Goal: Information Seeking & Learning: Learn about a topic

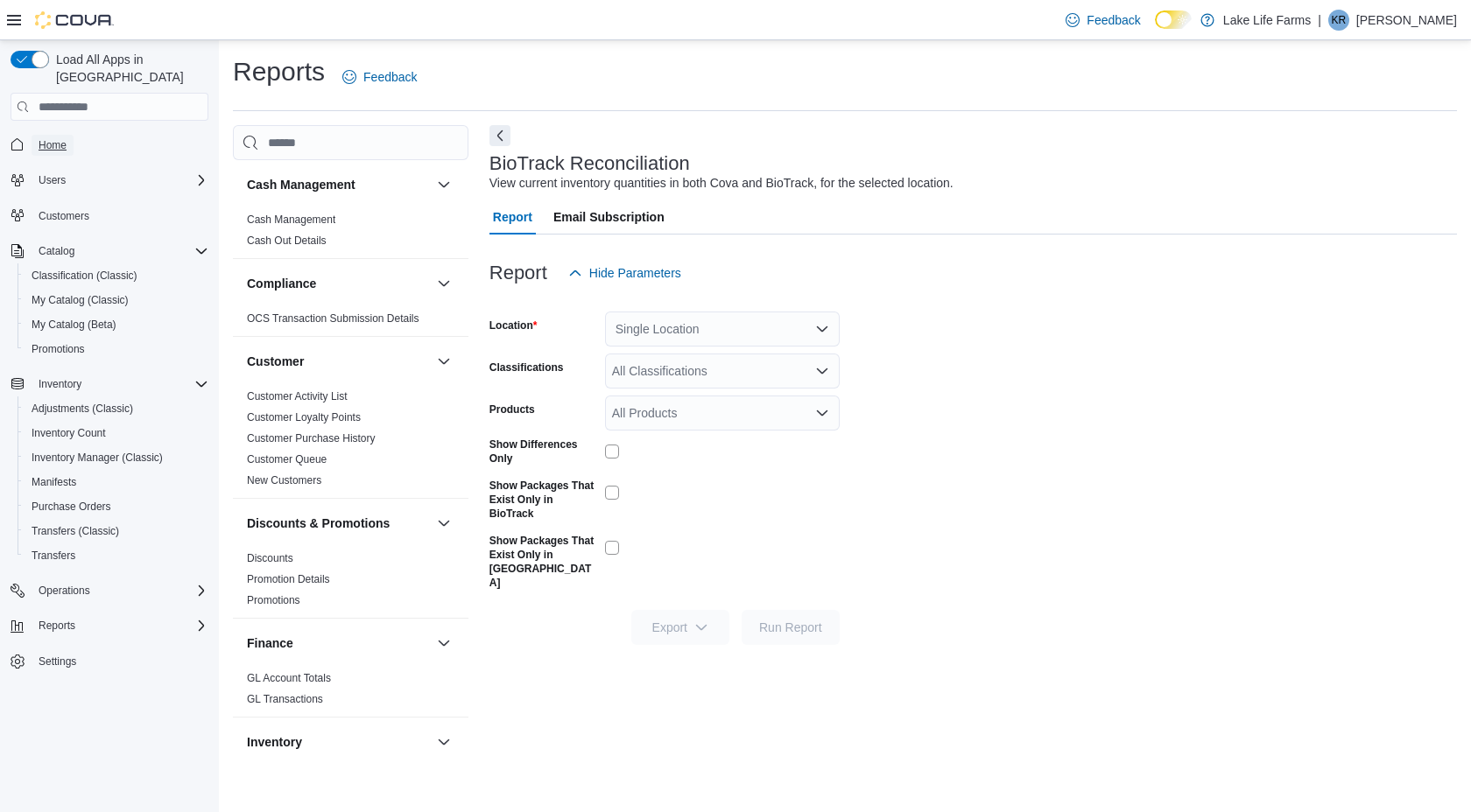
click at [56, 138] on span "Home" at bounding box center [53, 145] width 28 height 14
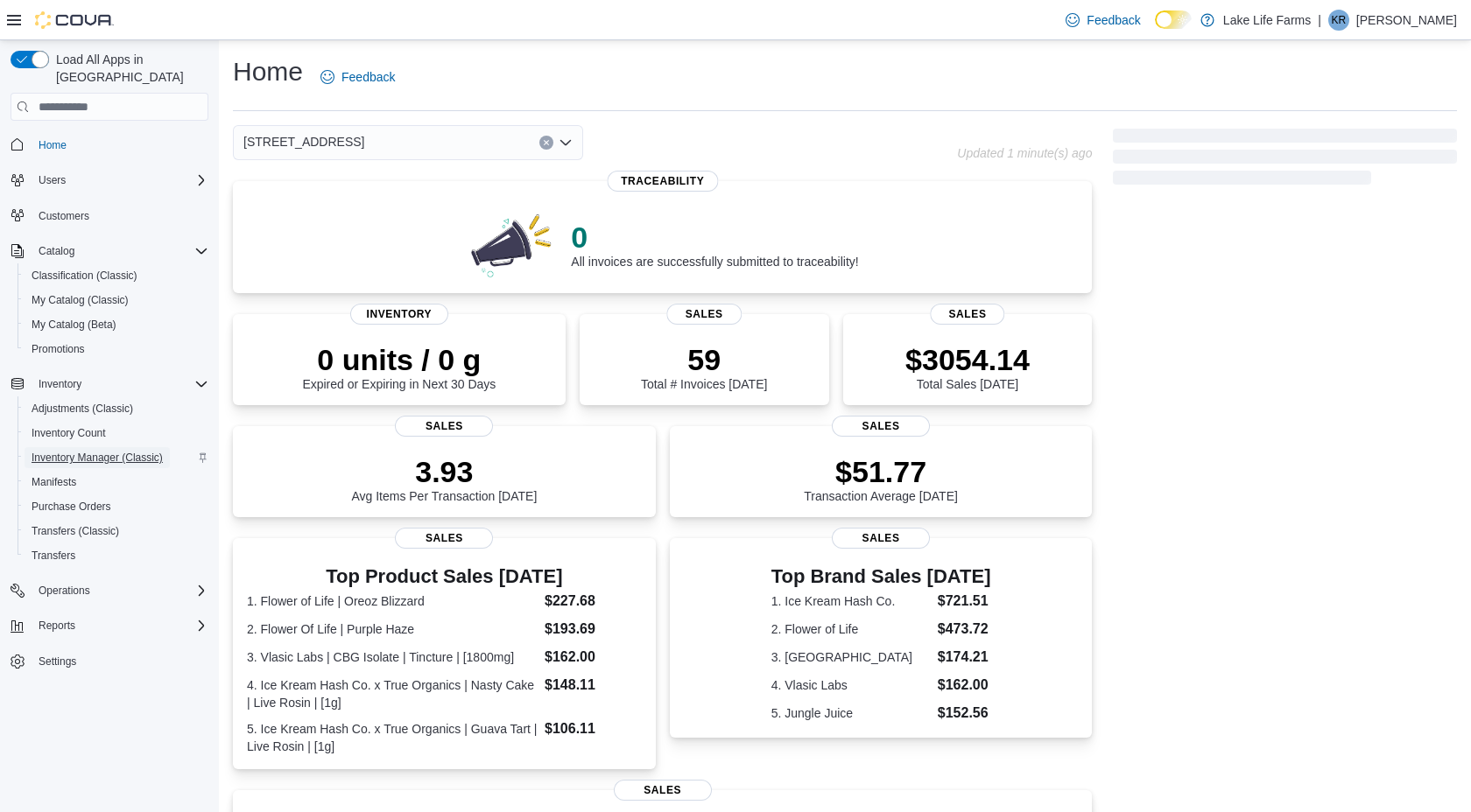
click at [148, 448] on span "Inventory Manager (Classic)" at bounding box center [96, 458] width 131 height 21
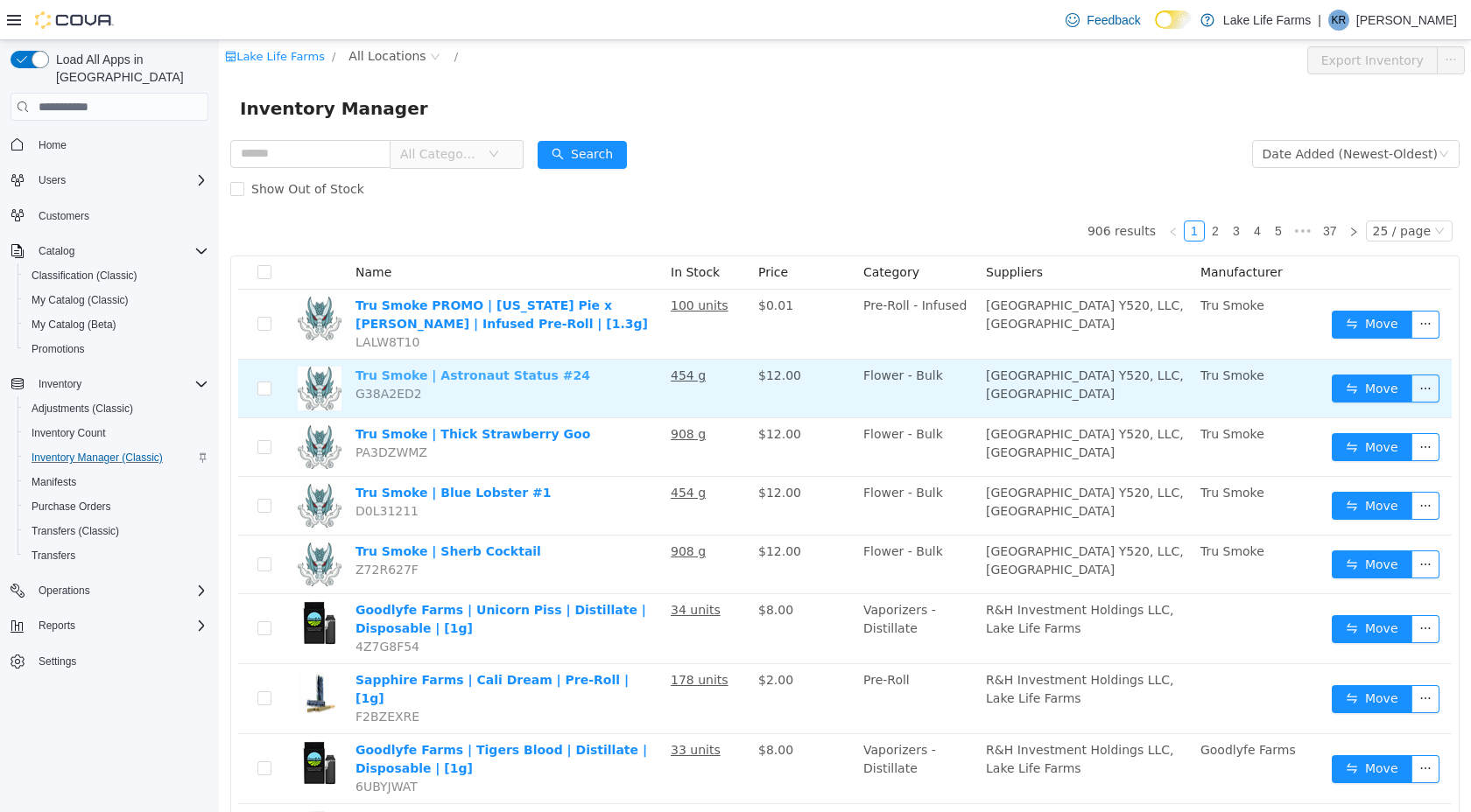
click at [503, 379] on link "Tru Smoke | Astronaut Status #24" at bounding box center [473, 375] width 234 height 14
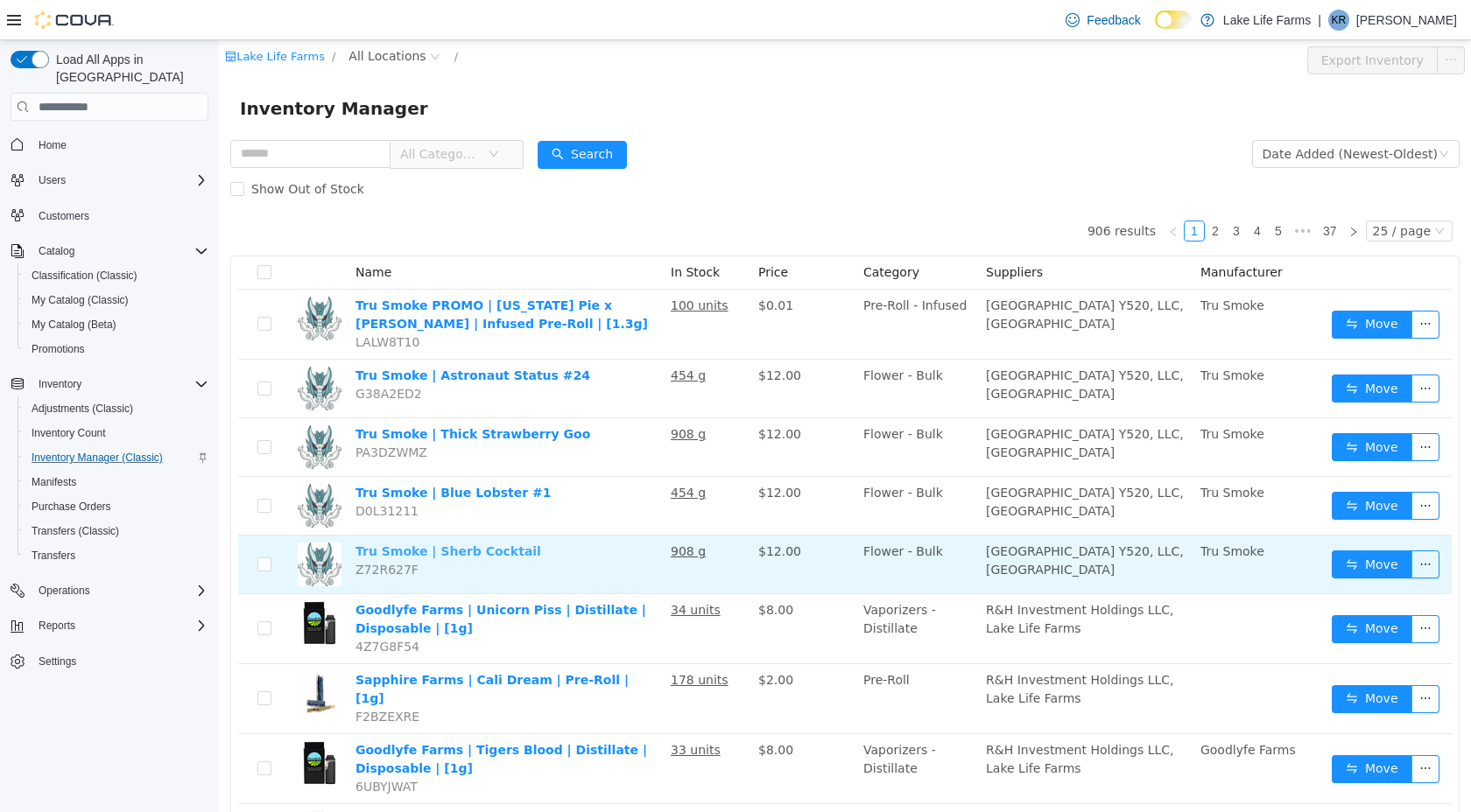
click at [467, 548] on link "Tru Smoke | Sherb Cocktail" at bounding box center [448, 551] width 186 height 14
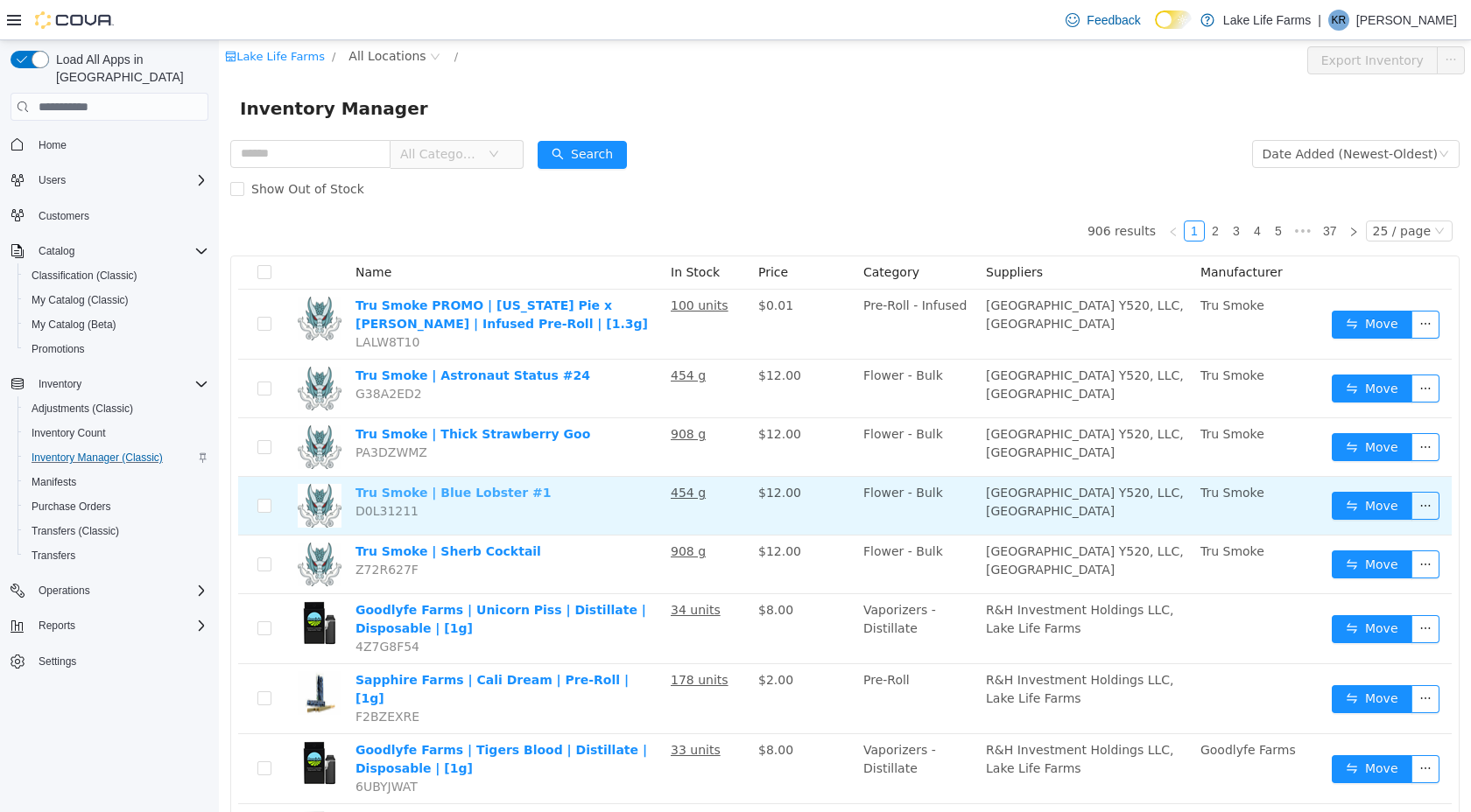
click at [470, 496] on link "Tru Smoke | Blue Lobster #1" at bounding box center [453, 493] width 196 height 14
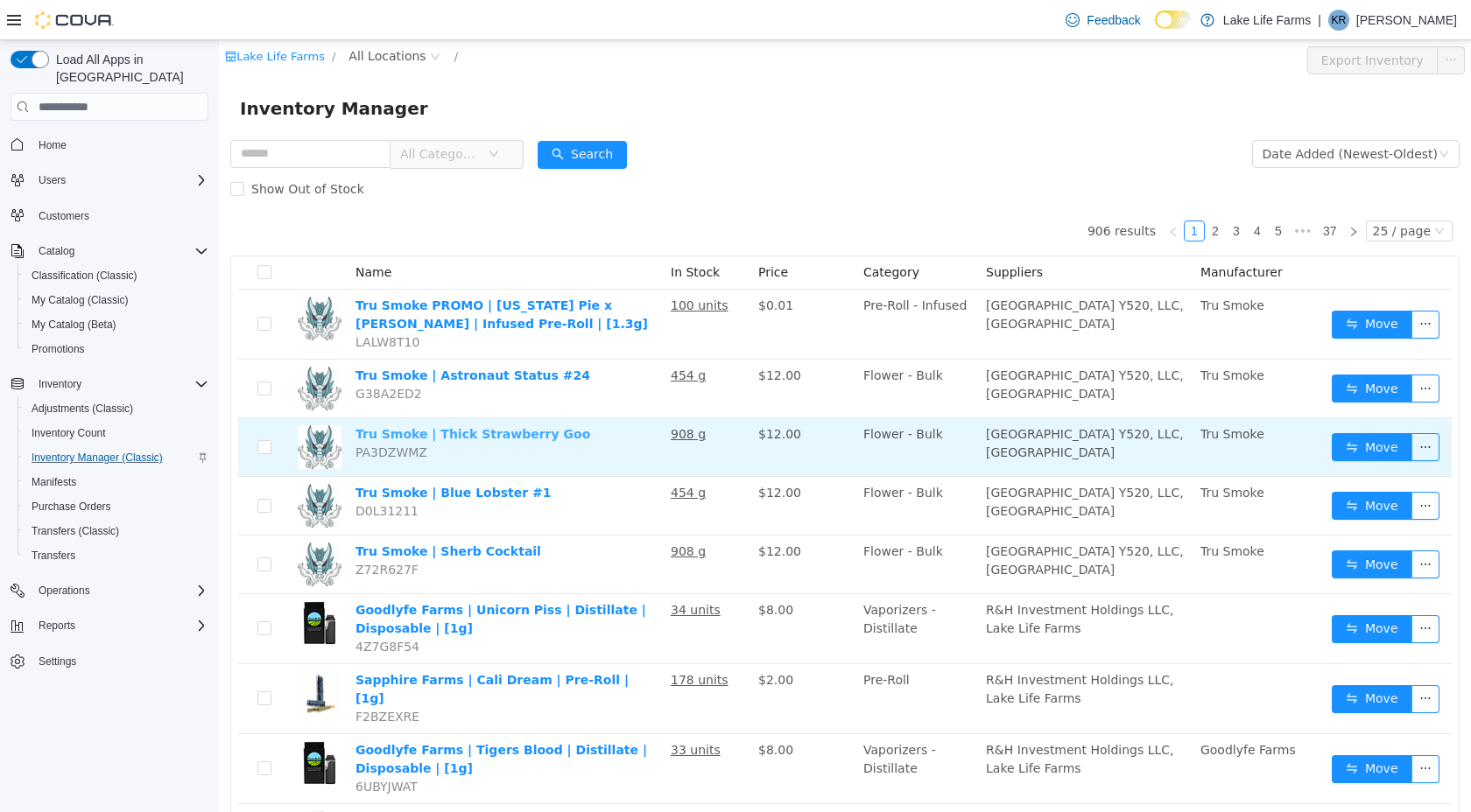
click at [470, 428] on link "Tru Smoke | Thick Strawberry Goo" at bounding box center [473, 434] width 234 height 14
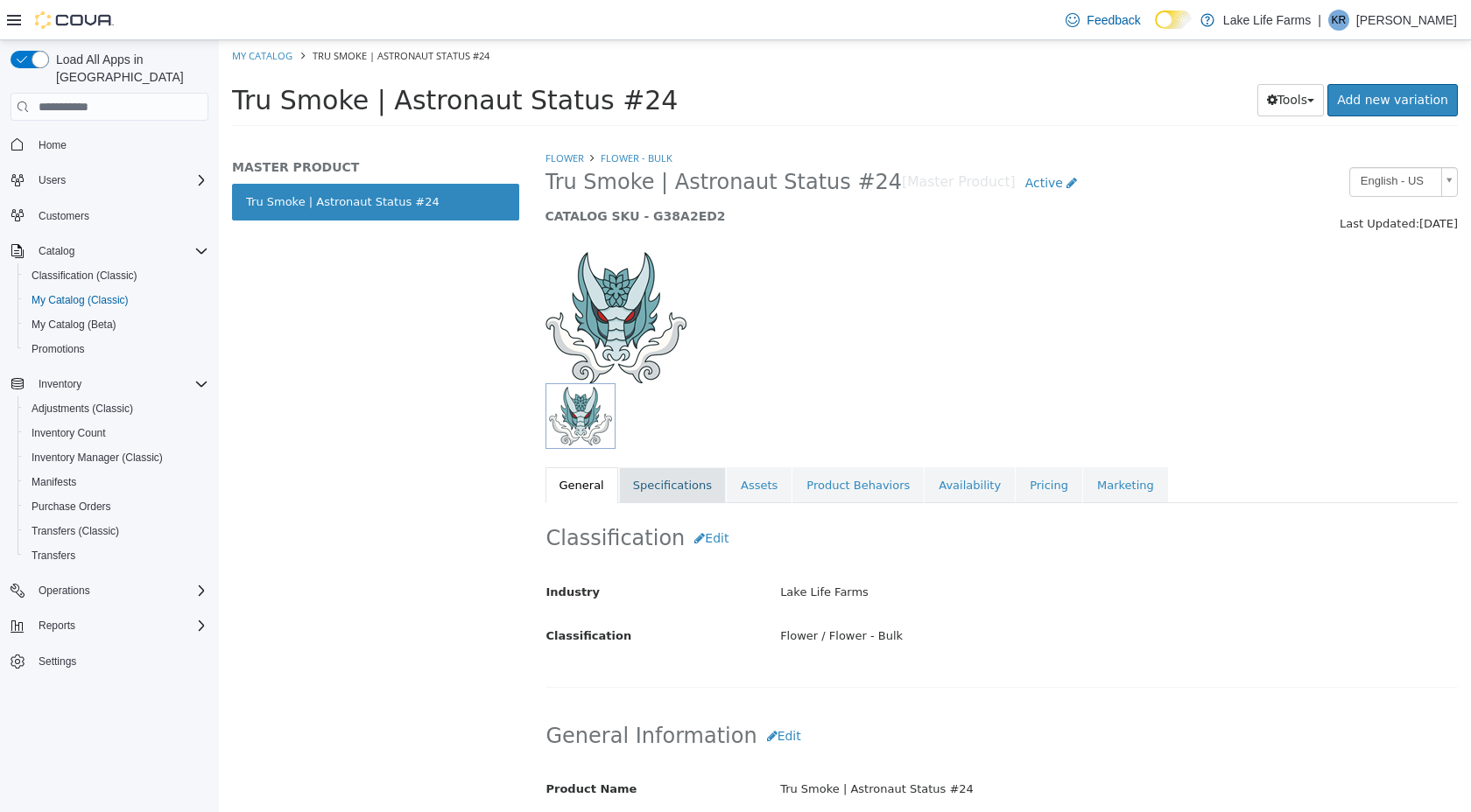
click at [679, 478] on link "Specifications" at bounding box center [672, 486] width 107 height 37
click at [751, 476] on link "Assets" at bounding box center [759, 486] width 65 height 37
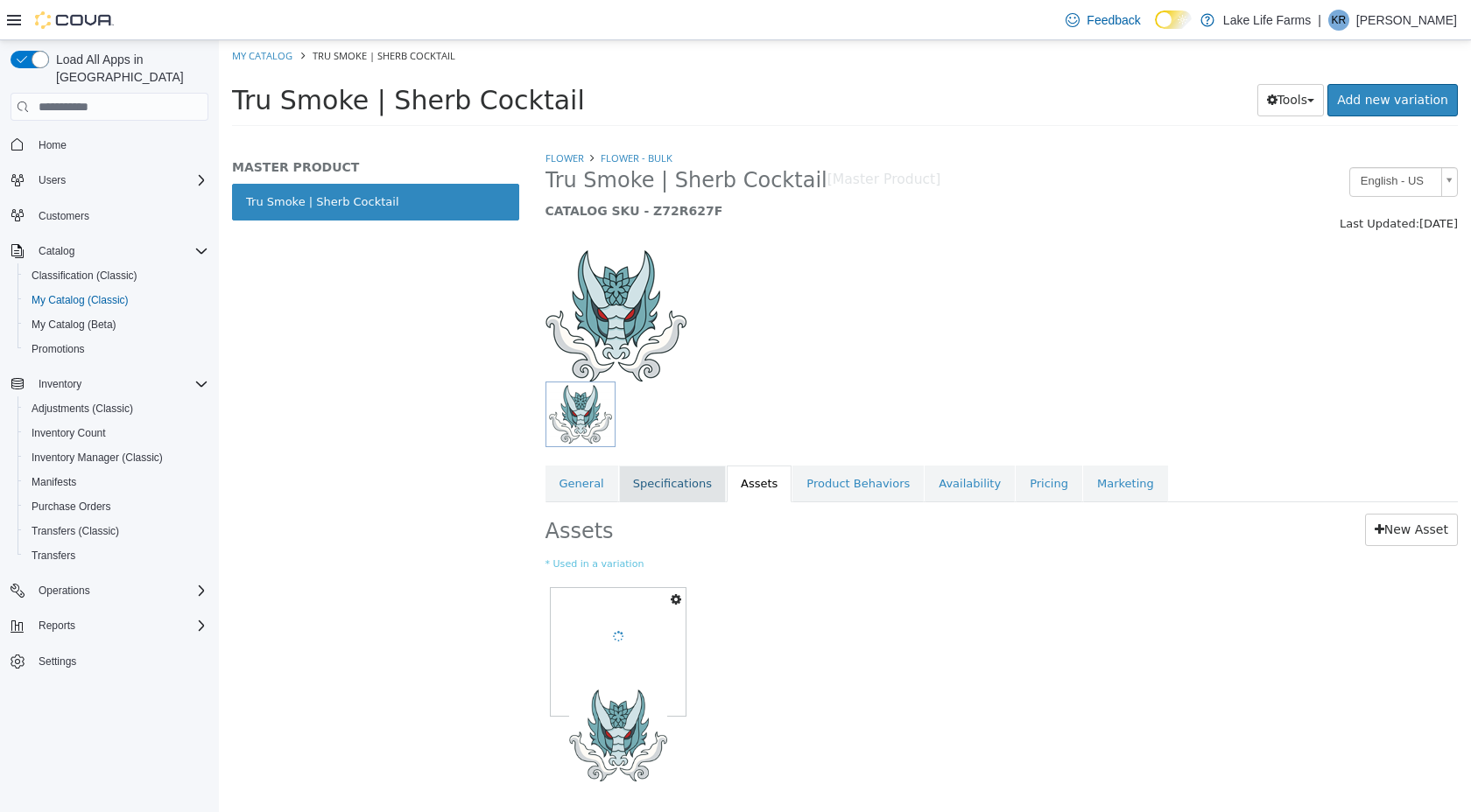
click at [689, 492] on link "Specifications" at bounding box center [672, 484] width 107 height 37
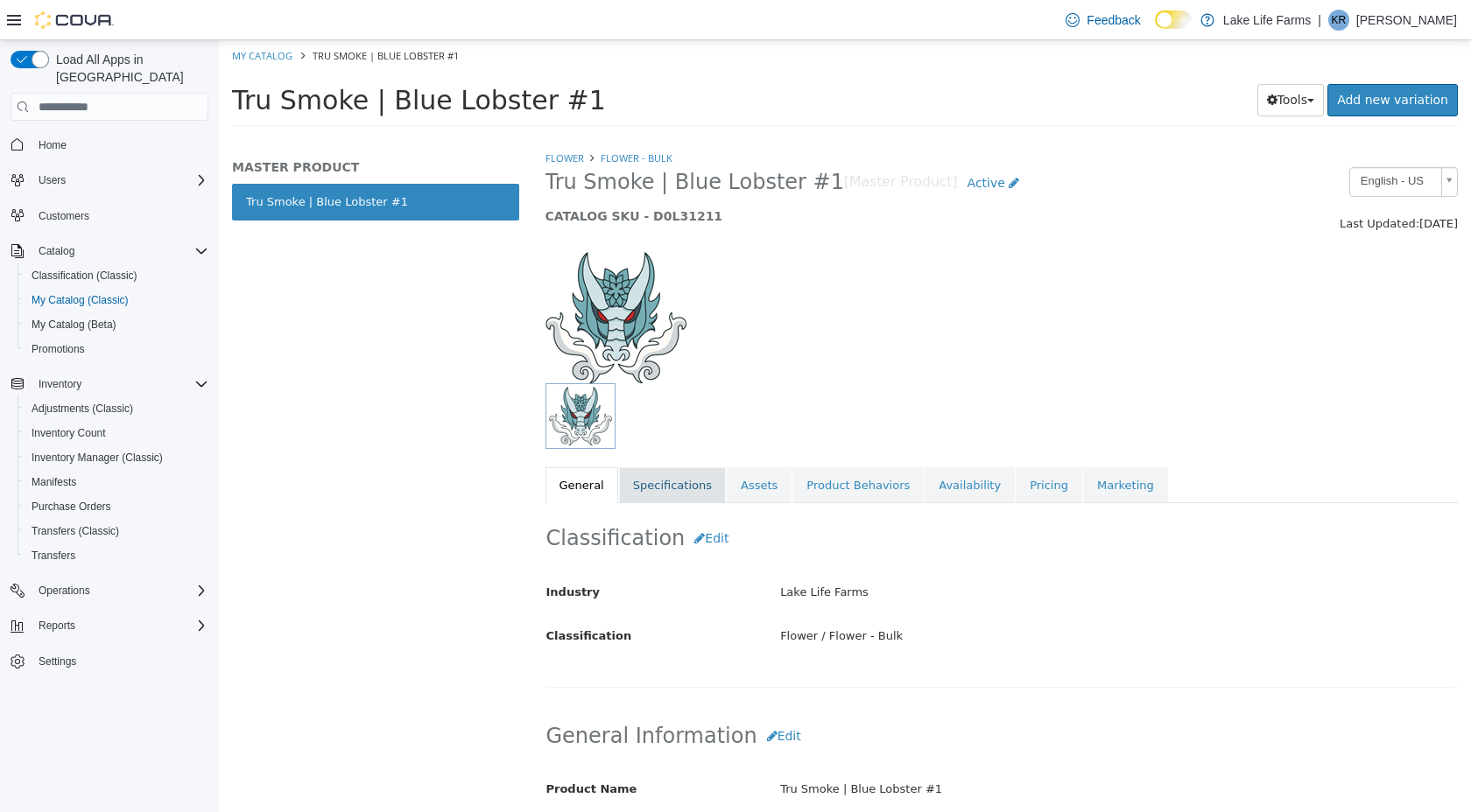
click at [705, 492] on link "Specifications" at bounding box center [672, 486] width 107 height 37
click at [683, 487] on link "Specifications" at bounding box center [672, 484] width 107 height 37
